Goal: Information Seeking & Learning: Learn about a topic

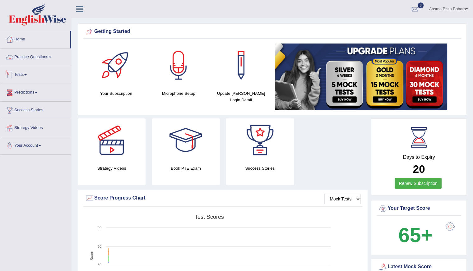
click at [27, 56] on link "Practice Questions" at bounding box center [35, 57] width 71 height 16
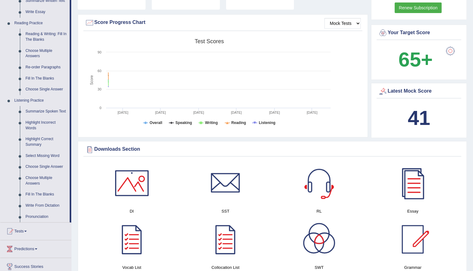
scroll to position [187, 0]
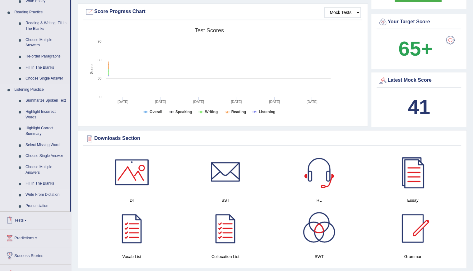
click at [37, 193] on link "Write From Dictation" at bounding box center [46, 194] width 47 height 11
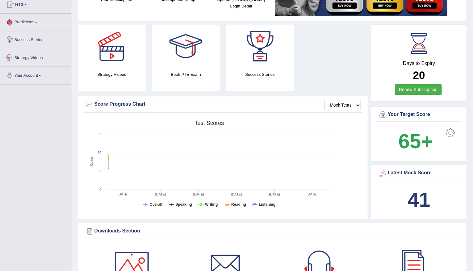
scroll to position [126, 0]
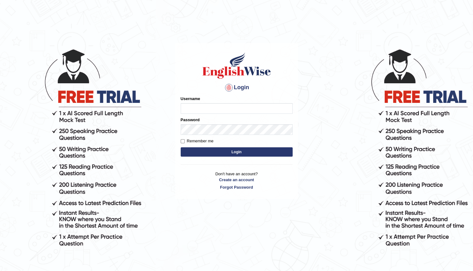
click at [211, 106] on input "Username" at bounding box center [237, 108] width 112 height 11
type input "Shani221"
click at [177, 181] on div "Login Please fix the following errors: Username Shani221 Password Remember me L…" at bounding box center [236, 121] width 123 height 156
click at [216, 147] on button "Login" at bounding box center [237, 151] width 112 height 9
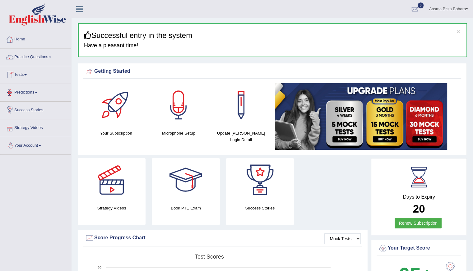
click at [42, 56] on link "Practice Questions" at bounding box center [35, 57] width 71 height 16
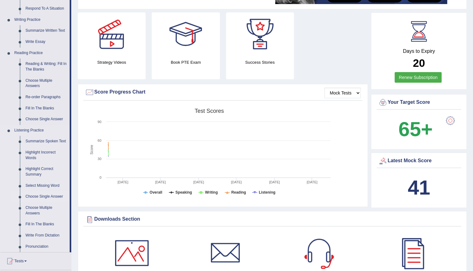
scroll to position [156, 0]
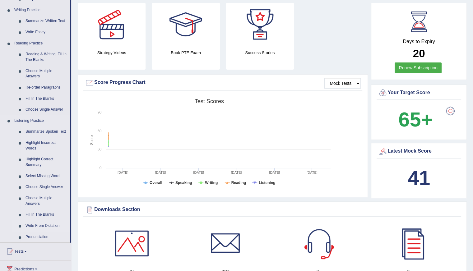
click at [43, 224] on link "Write From Dictation" at bounding box center [46, 226] width 47 height 11
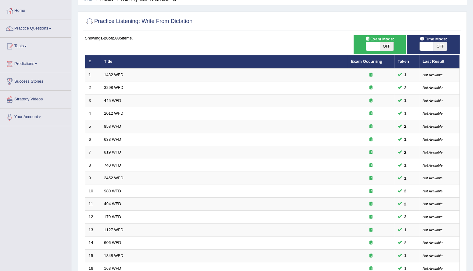
scroll to position [14, 0]
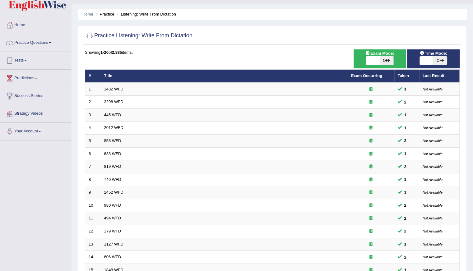
click at [425, 58] on span at bounding box center [427, 60] width 14 height 9
checkbox input "true"
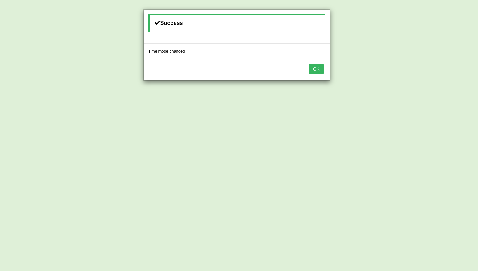
click at [317, 66] on button "OK" at bounding box center [316, 69] width 14 height 11
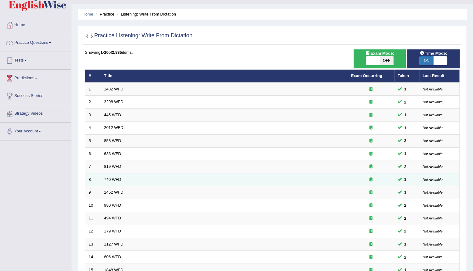
scroll to position [139, 0]
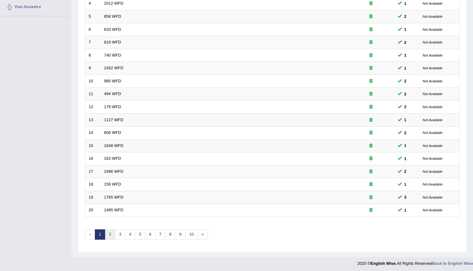
click at [108, 231] on link "2" at bounding box center [110, 235] width 10 height 10
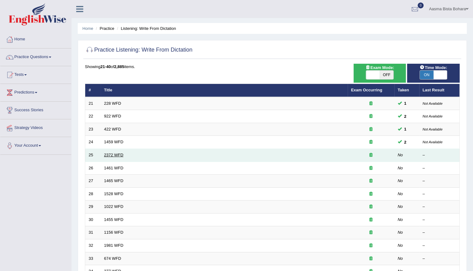
click at [117, 156] on link "2372 WFD" at bounding box center [113, 155] width 19 height 5
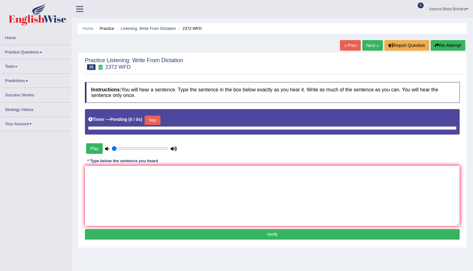
type input "0.95"
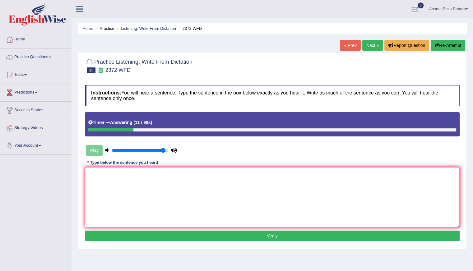
click at [138, 192] on textarea at bounding box center [272, 197] width 375 height 60
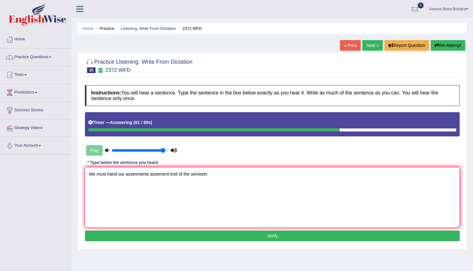
click at [118, 172] on textarea "We must hand our assesments assement end of the semister." at bounding box center [272, 197] width 375 height 60
type textarea "We must hand in our assesments assement end of the semister."
click at [127, 233] on button "Verify" at bounding box center [272, 236] width 375 height 11
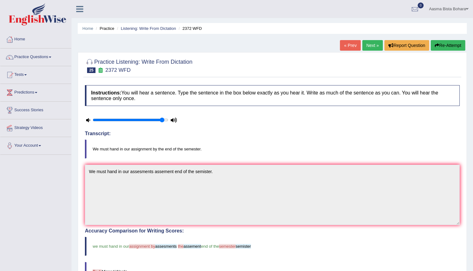
click at [372, 46] on link "Next »" at bounding box center [372, 45] width 21 height 11
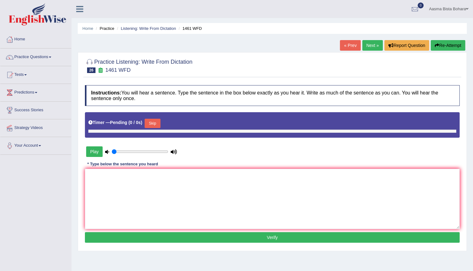
type input "0.95"
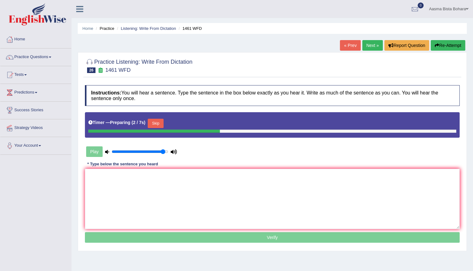
click at [159, 124] on button "Skip" at bounding box center [156, 123] width 16 height 9
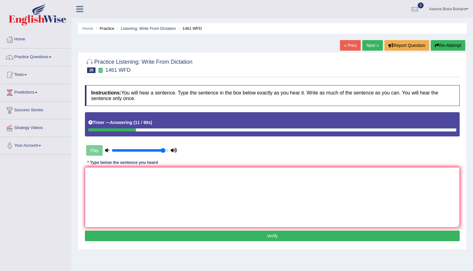
click at [158, 202] on textarea at bounding box center [272, 197] width 375 height 60
type textarea "My sister runs a business about small toys toies."
click at [207, 237] on button "Verify" at bounding box center [272, 236] width 375 height 11
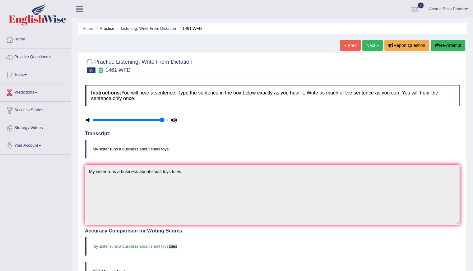
click at [368, 45] on link "Next »" at bounding box center [372, 45] width 21 height 11
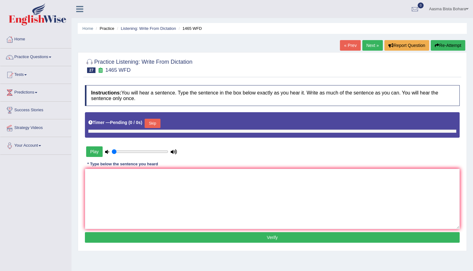
type input "0.95"
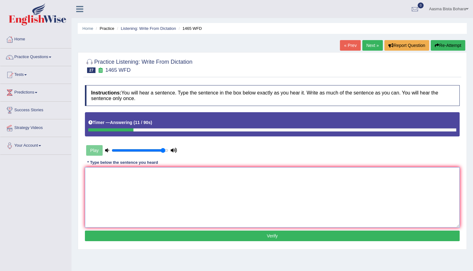
click at [188, 203] on textarea at bounding box center [272, 197] width 375 height 60
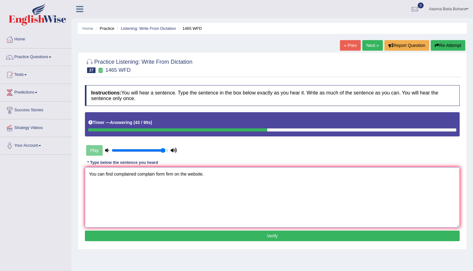
type textarea "You can find complained complain form firm on the website."
click at [213, 237] on button "Verify" at bounding box center [272, 236] width 375 height 11
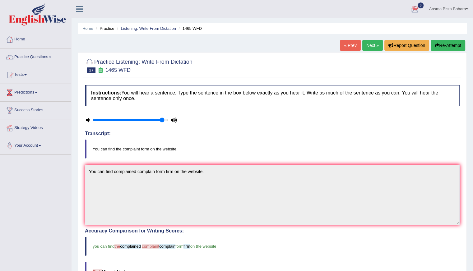
click at [372, 48] on link "Next »" at bounding box center [372, 45] width 21 height 11
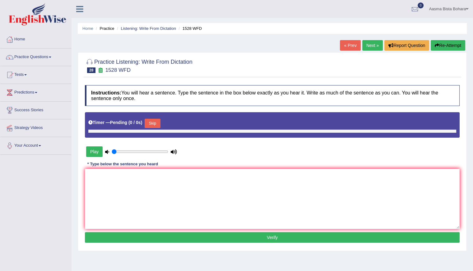
type input "0.95"
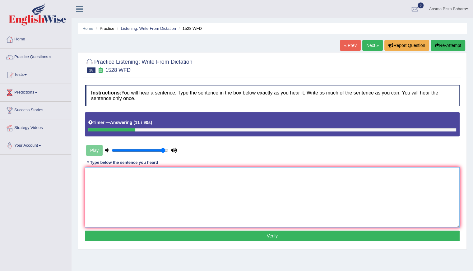
click at [134, 201] on textarea at bounding box center [272, 197] width 375 height 60
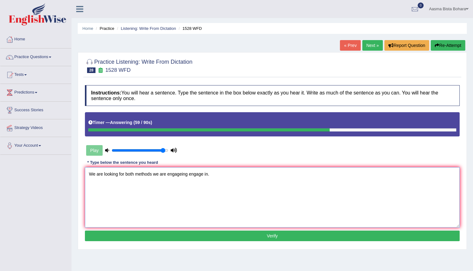
click at [135, 173] on textarea "We are looking for both methods we are engageing engage in." at bounding box center [272, 197] width 375 height 60
type textarea "We are looking for both the methods we are engageing engage in."
click at [269, 235] on button "Verify" at bounding box center [272, 236] width 375 height 11
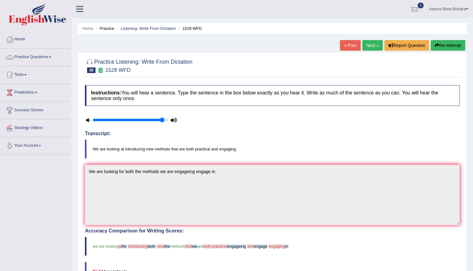
click at [452, 43] on button "Re-Attempt" at bounding box center [448, 45] width 35 height 11
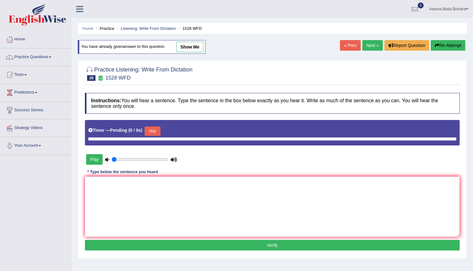
type input "0.95"
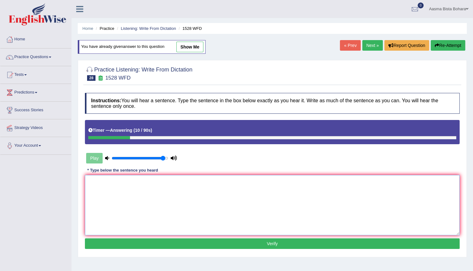
click at [124, 202] on textarea at bounding box center [272, 205] width 375 height 60
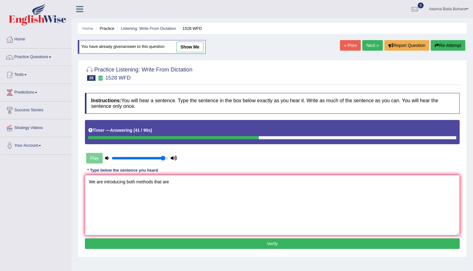
click at [134, 180] on textarea "We are introducing both methods that are" at bounding box center [272, 205] width 375 height 60
click at [177, 183] on textarea "We are introducing new methods that are" at bounding box center [272, 205] width 375 height 60
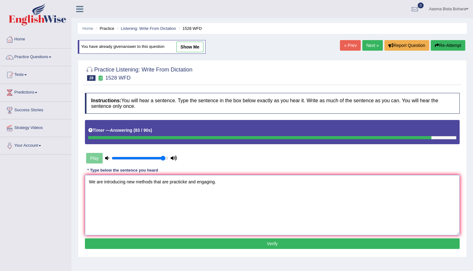
click at [103, 180] on textarea "We are introducing new methods that are practicke and engaging." at bounding box center [272, 205] width 375 height 60
type textarea "We are lookin introducing new methods that are practicke and engaging."
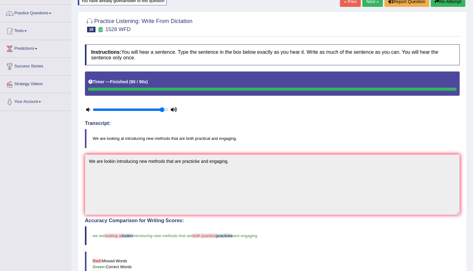
scroll to position [41, 0]
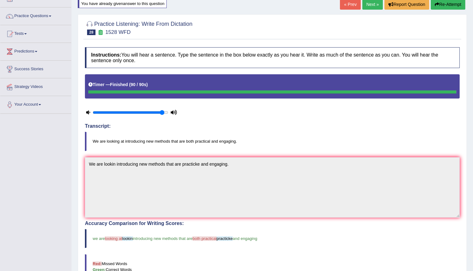
click at [363, 4] on link "Next »" at bounding box center [372, 4] width 21 height 11
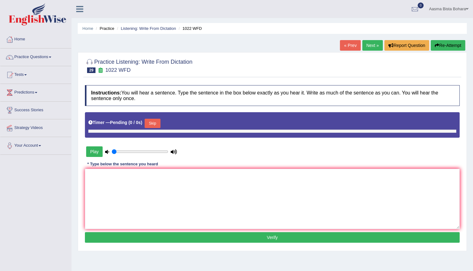
type input "0.95"
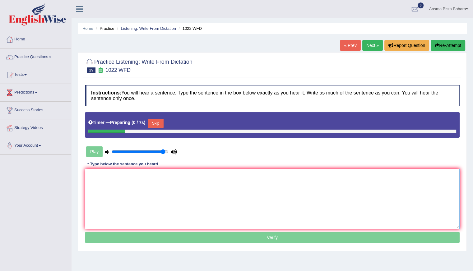
click at [180, 189] on textarea at bounding box center [272, 199] width 375 height 60
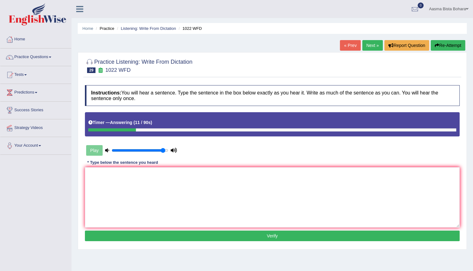
click at [448, 45] on button "Re-Attempt" at bounding box center [448, 45] width 35 height 11
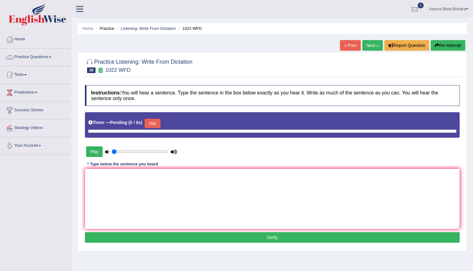
type input "0.95"
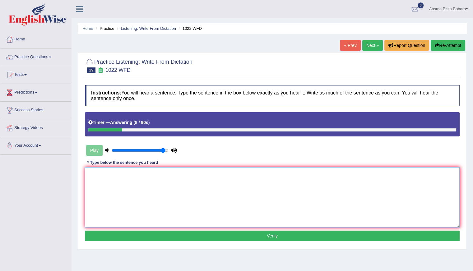
click at [111, 188] on textarea at bounding box center [272, 197] width 375 height 60
click at [130, 173] on textarea "Mathematics provide fundation and analysing data." at bounding box center [272, 197] width 375 height 60
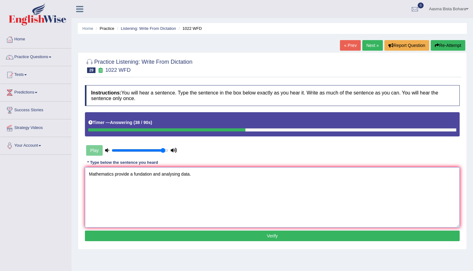
click at [162, 173] on textarea "Mathematics provide a fundation and analysing data." at bounding box center [272, 197] width 375 height 60
click at [182, 171] on textarea "Mathematics provide a fundation and analysing data." at bounding box center [272, 197] width 375 height 60
click at [183, 171] on textarea "Mathematics provide a fundation and analysing the data." at bounding box center [272, 197] width 375 height 60
click at [182, 171] on textarea "Mathematics provide a fundation and analysing the data." at bounding box center [272, 197] width 375 height 60
type textarea "Mathematics provide a fundation and analysing the data."
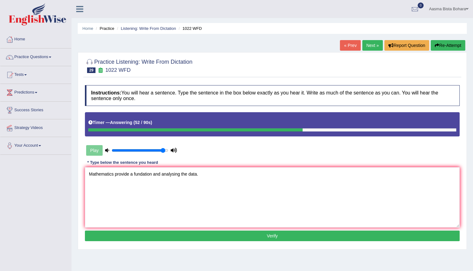
click at [261, 234] on button "Verify" at bounding box center [272, 236] width 375 height 11
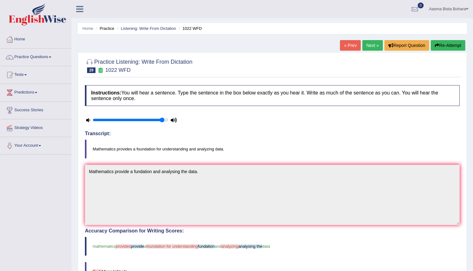
click at [368, 44] on link "Next »" at bounding box center [372, 45] width 21 height 11
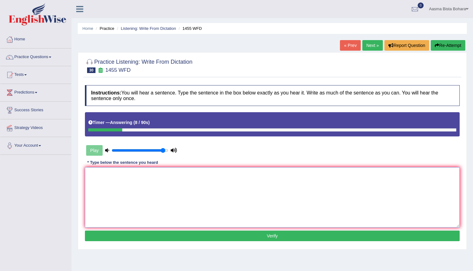
click at [119, 193] on textarea at bounding box center [272, 197] width 375 height 60
click at [118, 173] on textarea "You must ware hard hat on the construction site." at bounding box center [272, 197] width 375 height 60
type textarea "You must ware a hard hat on the construction site."
click at [195, 234] on button "Verify" at bounding box center [272, 236] width 375 height 11
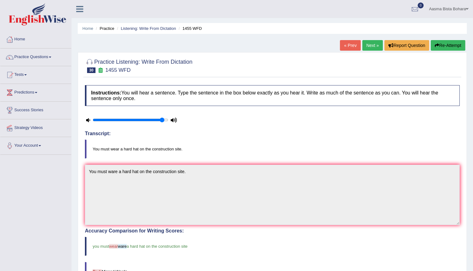
click at [374, 45] on link "Next »" at bounding box center [372, 45] width 21 height 11
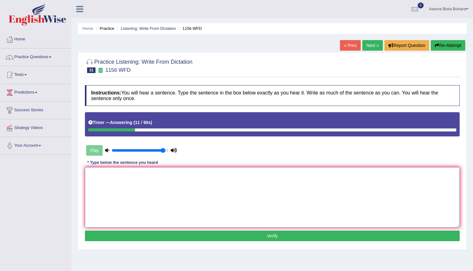
click at [130, 185] on textarea at bounding box center [272, 197] width 375 height 60
type textarea "Chemical reaction occure when"
click at [450, 43] on button "Re-Attempt" at bounding box center [448, 45] width 35 height 11
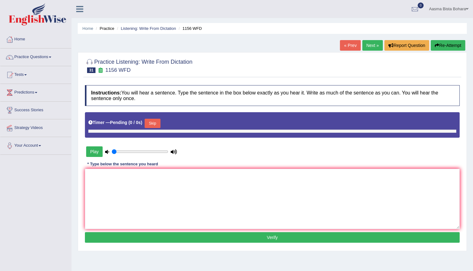
type input "0.95"
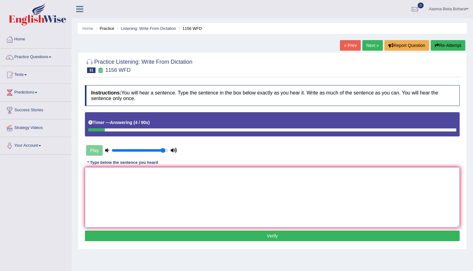
click at [123, 193] on textarea at bounding box center [272, 197] width 375 height 60
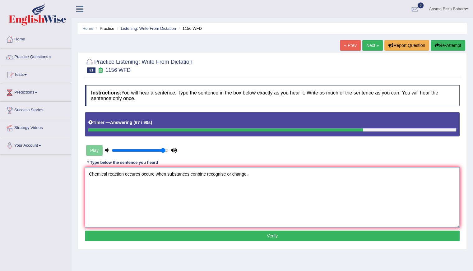
click at [167, 173] on textarea "Chemical reaction occures occure when substances conbine recognise or change." at bounding box center [272, 197] width 375 height 60
click at [206, 174] on textarea "Chemical reaction occures occure when the substances conbine recognise or chang…" at bounding box center [272, 197] width 375 height 60
type textarea "Chemical reaction occures occure when the substances combine recognise or chang…"
click at [190, 238] on button "Verify" at bounding box center [272, 236] width 375 height 11
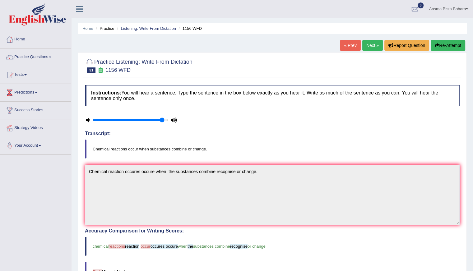
click at [369, 45] on link "Next »" at bounding box center [372, 45] width 21 height 11
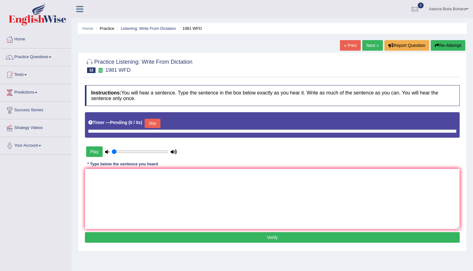
type input "0.95"
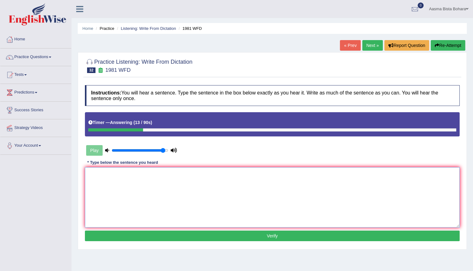
click at [106, 188] on textarea at bounding box center [272, 197] width 375 height 60
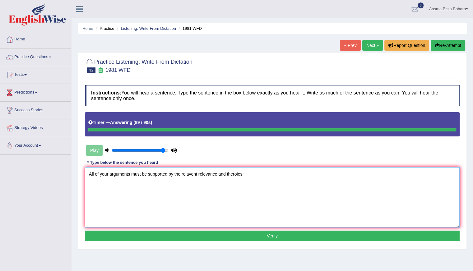
type textarea "All of your arguments must be supported by the relavent relevance and theroies."
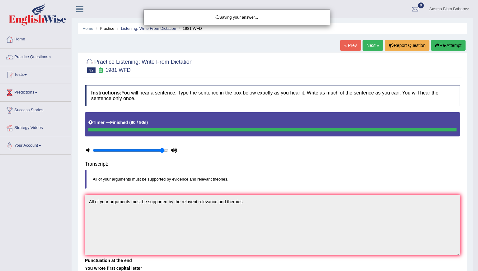
click at [226, 173] on body "Toggle navigation Home Practice Questions Speaking Practice Read Aloud Repeat S…" at bounding box center [239, 135] width 478 height 271
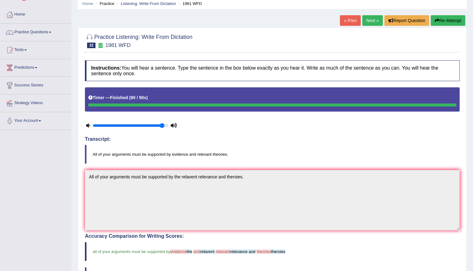
scroll to position [71, 0]
